Goal: Navigation & Orientation: Find specific page/section

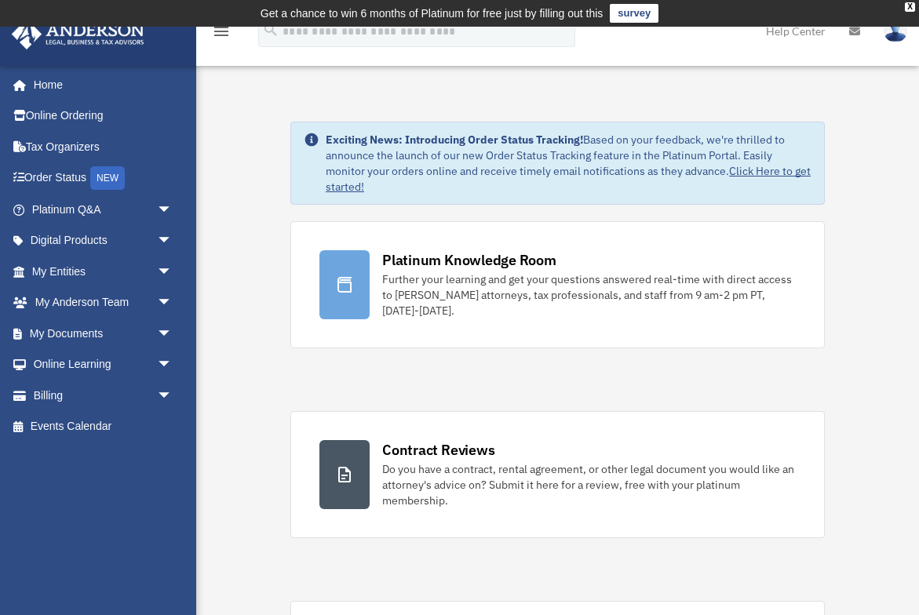
scroll to position [0, 1]
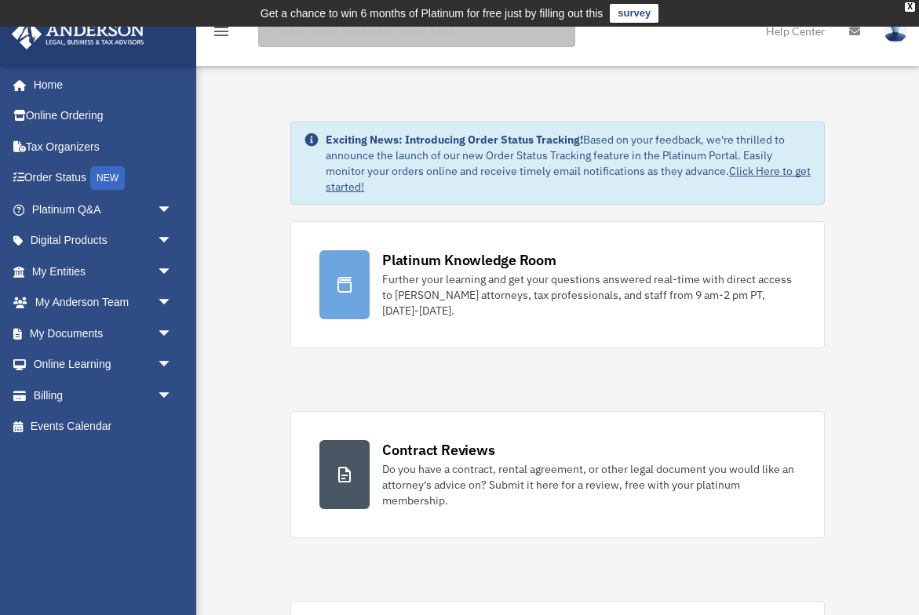
click at [329, 40] on input "search" at bounding box center [416, 31] width 317 height 31
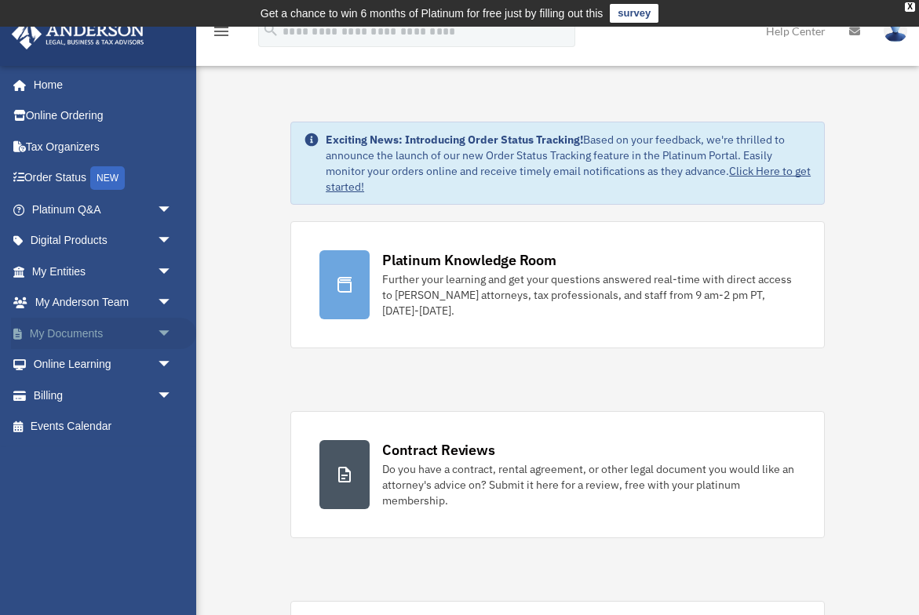
click at [165, 330] on span "arrow_drop_down" at bounding box center [172, 334] width 31 height 32
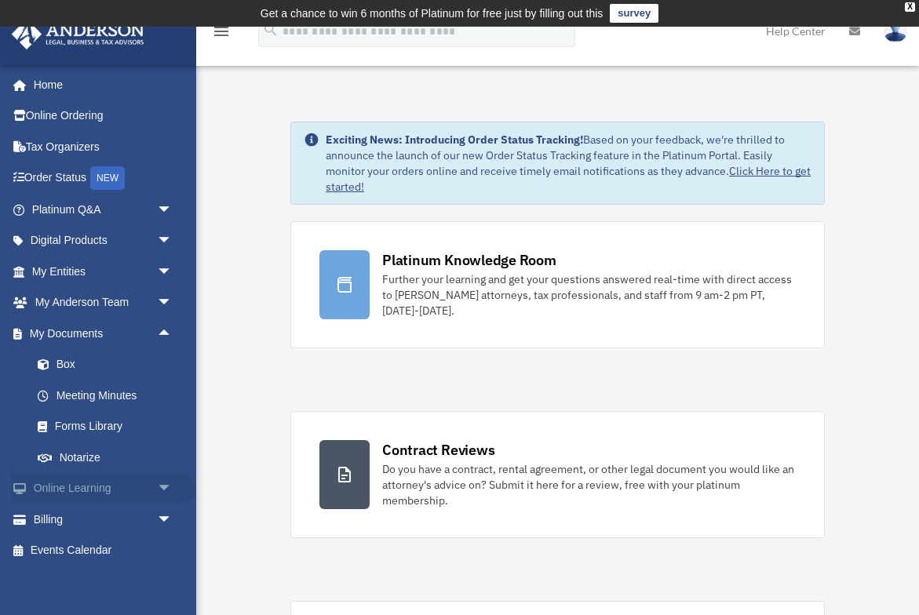
click at [164, 486] on span "arrow_drop_down" at bounding box center [172, 489] width 31 height 32
click at [86, 515] on link "Courses" at bounding box center [109, 519] width 174 height 31
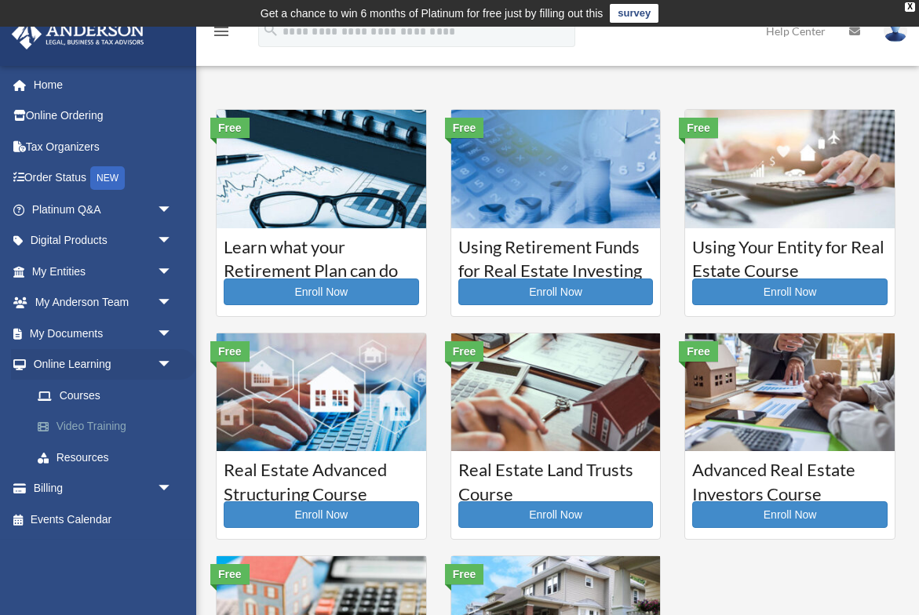
click at [105, 420] on link "Video Training" at bounding box center [109, 426] width 174 height 31
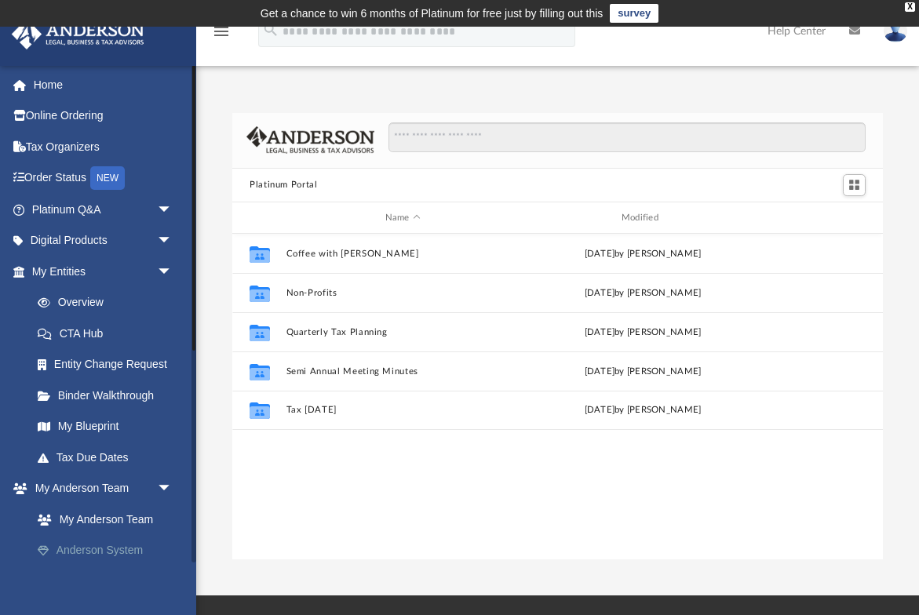
click at [137, 544] on link "Anderson System" at bounding box center [109, 550] width 174 height 31
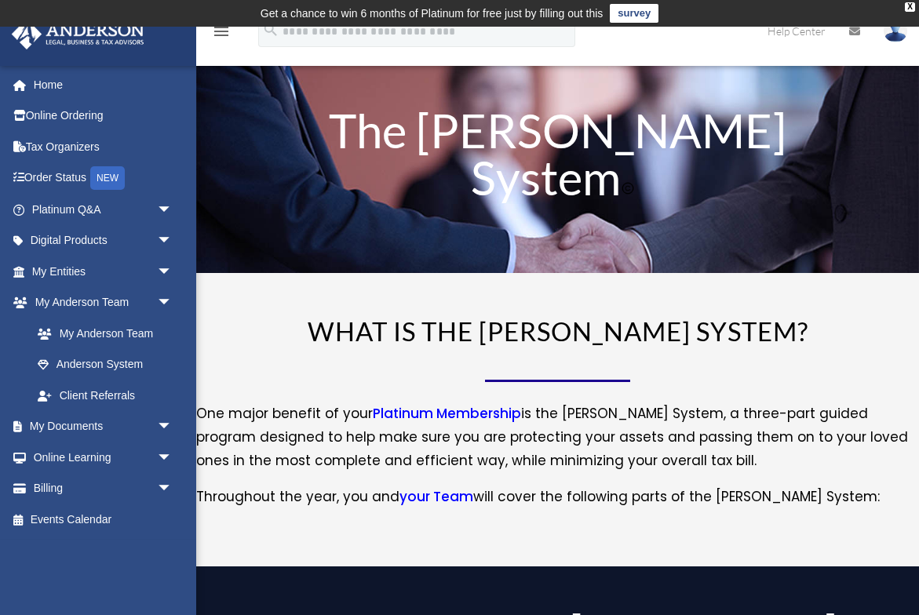
click at [897, 36] on img at bounding box center [896, 31] width 24 height 23
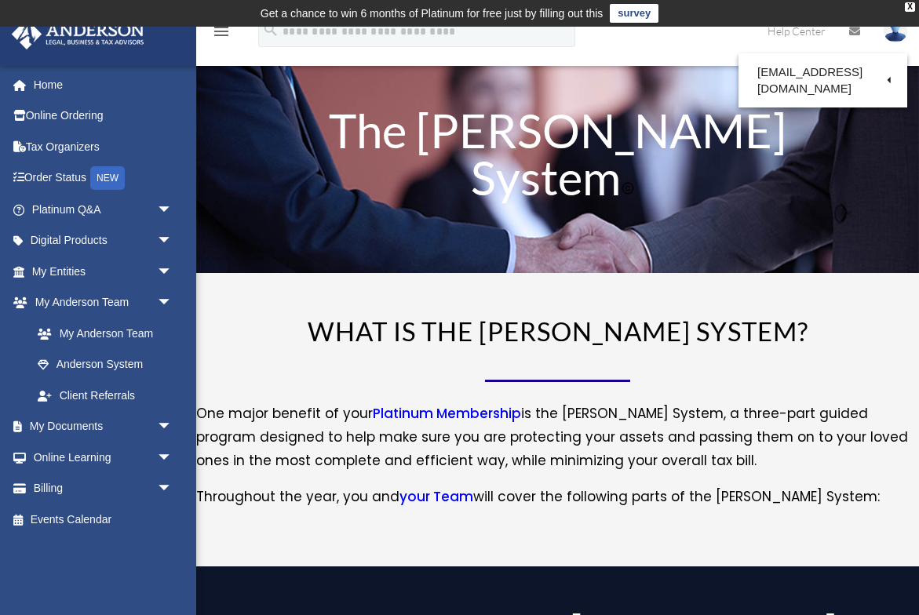
click at [647, 138] on link "Logout" at bounding box center [640, 137] width 157 height 32
